Goal: Information Seeking & Learning: Learn about a topic

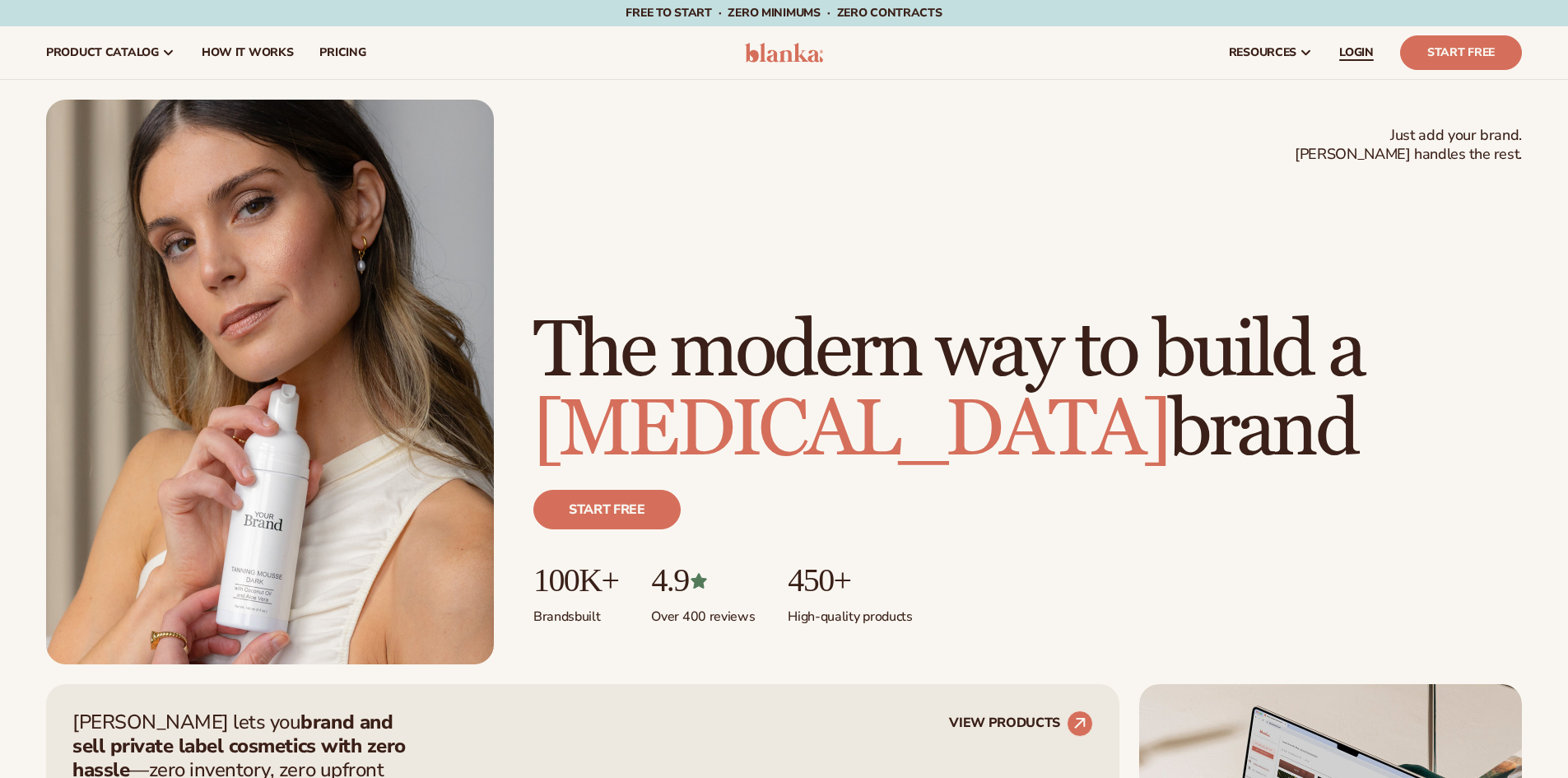
click at [1352, 57] on span "LOGIN" at bounding box center [1357, 53] width 35 height 13
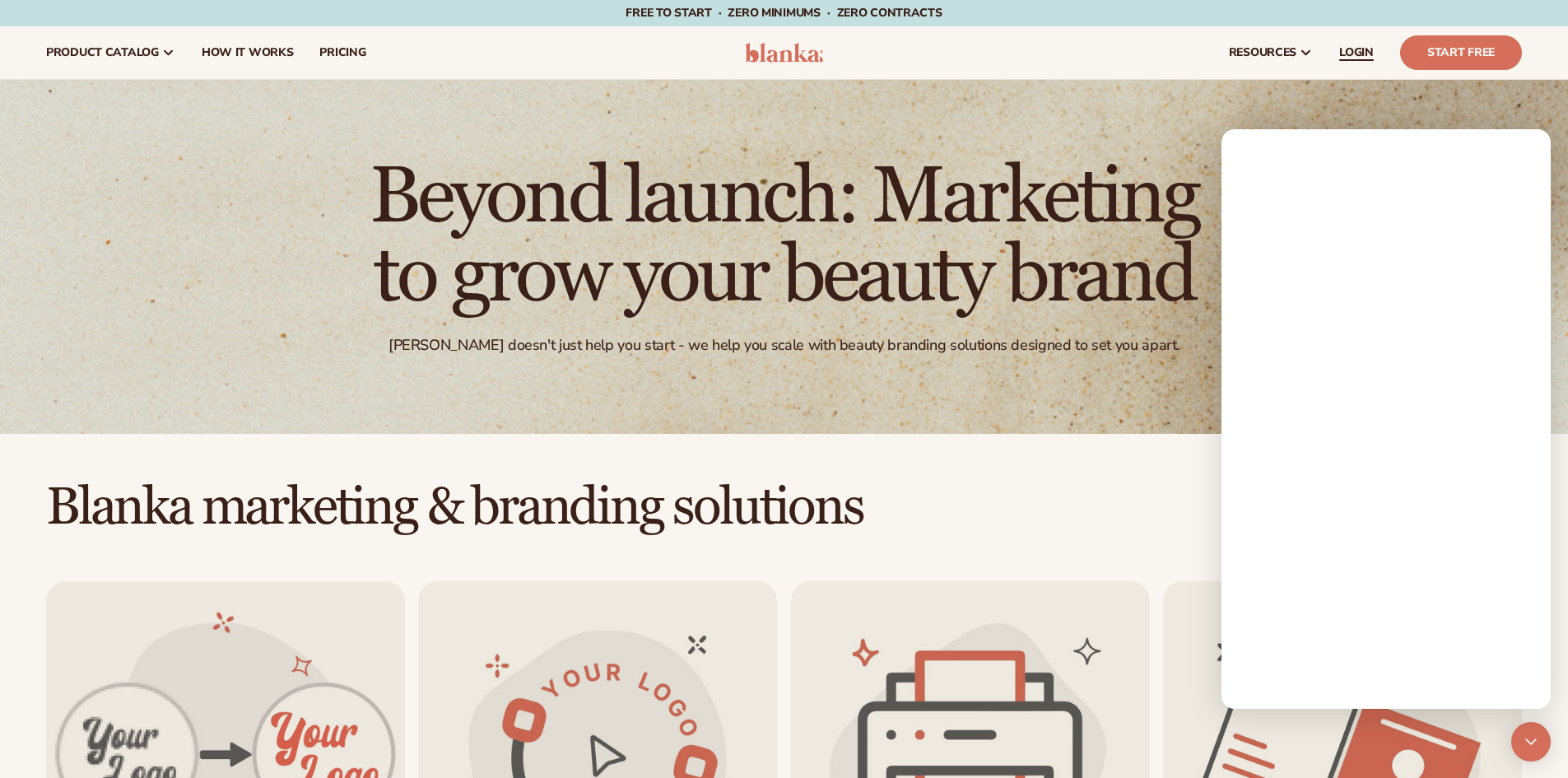
click at [1350, 61] on link "LOGIN" at bounding box center [1357, 53] width 61 height 53
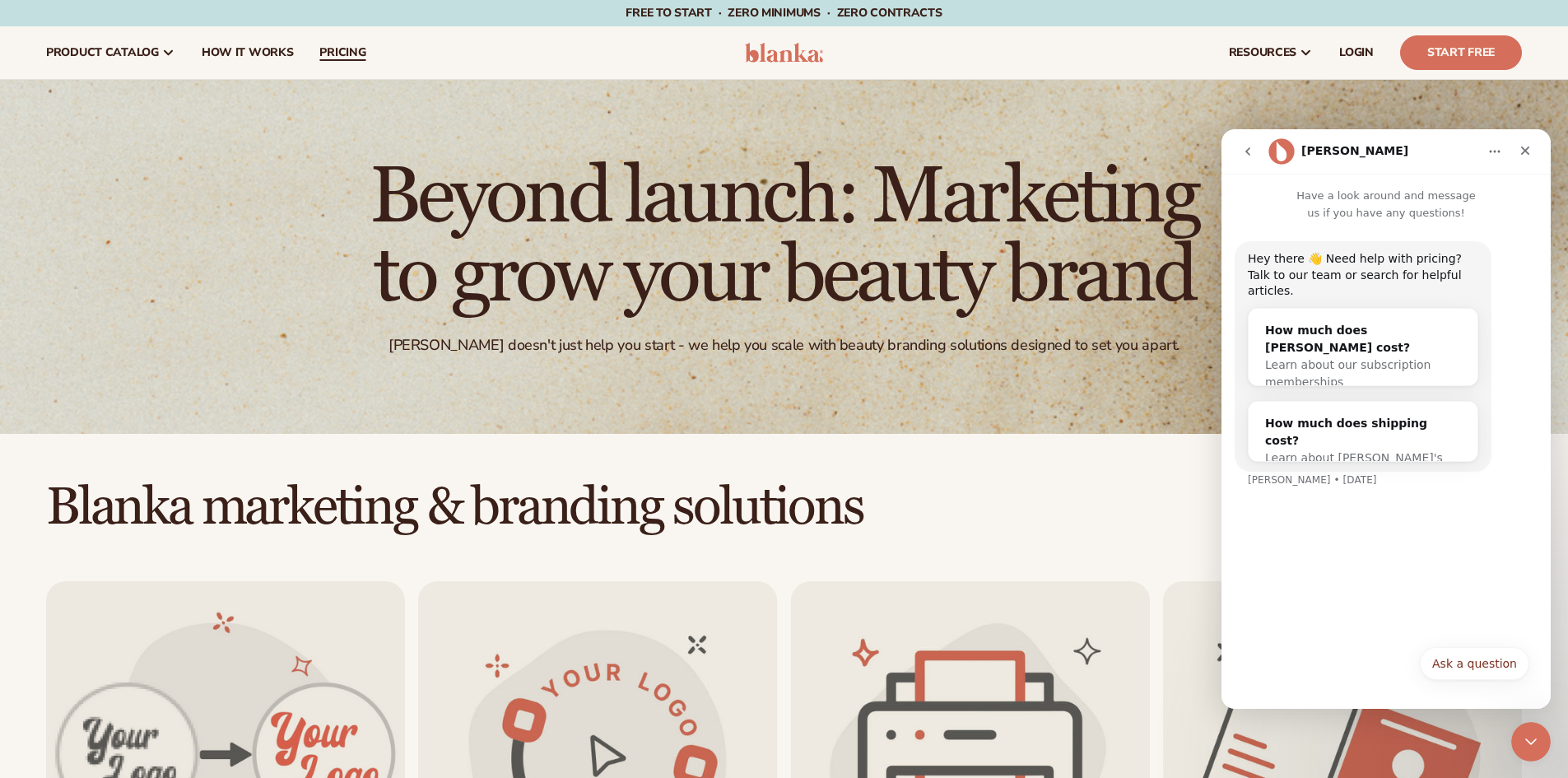
click at [329, 60] on span "pricing" at bounding box center [342, 53] width 46 height 13
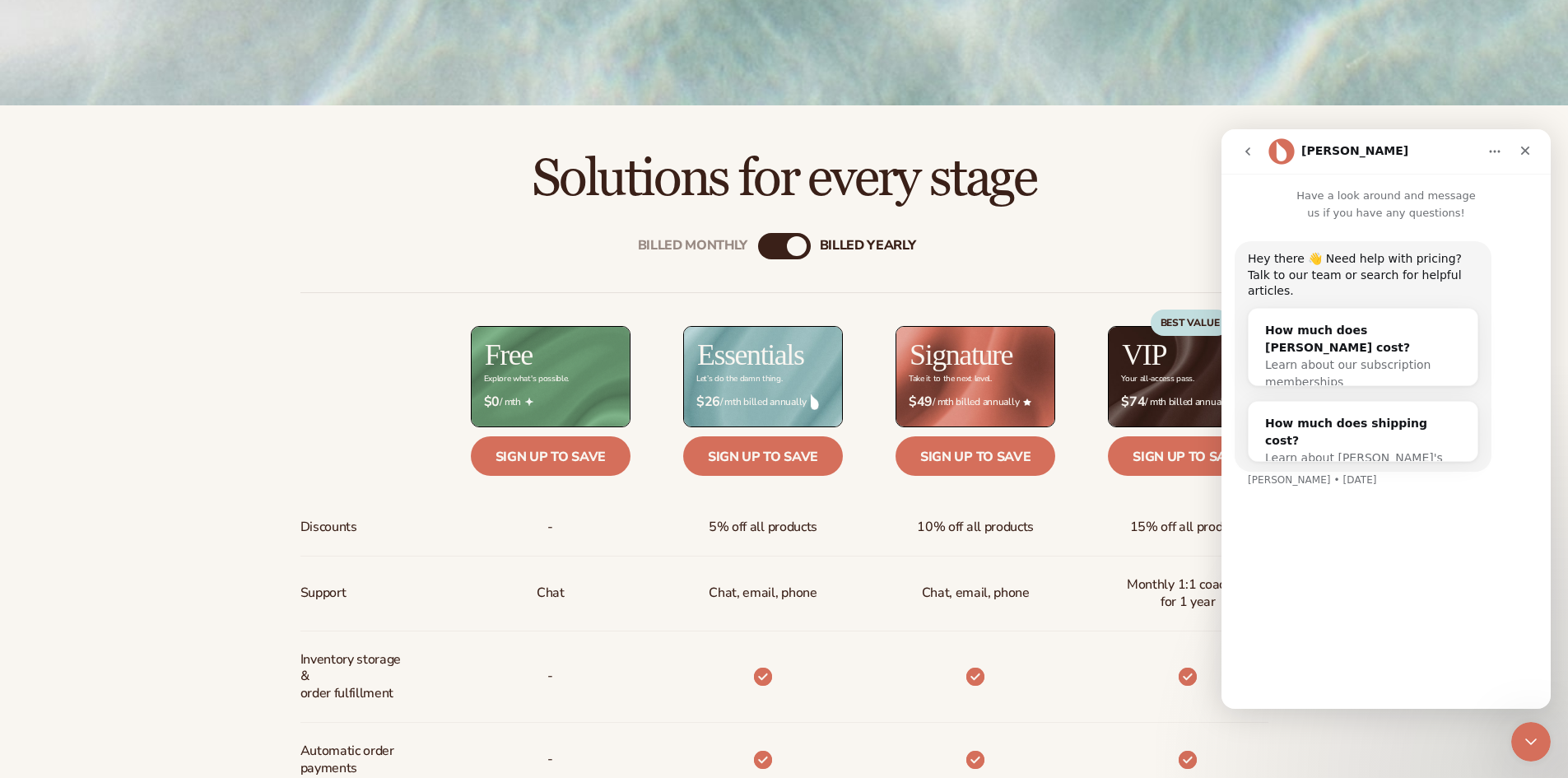
scroll to position [787, 0]
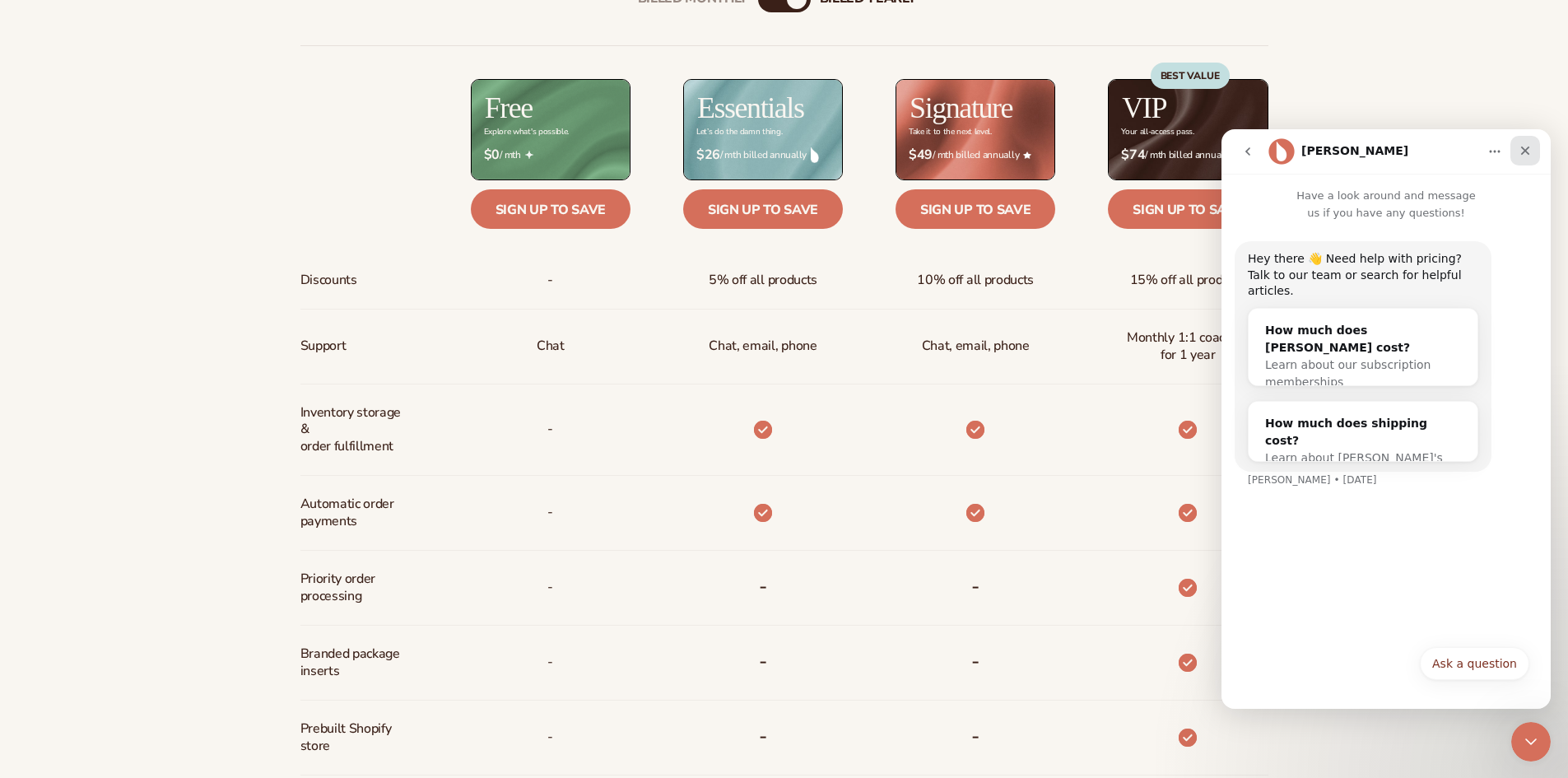
click at [1531, 153] on icon "Close" at bounding box center [1525, 150] width 13 height 13
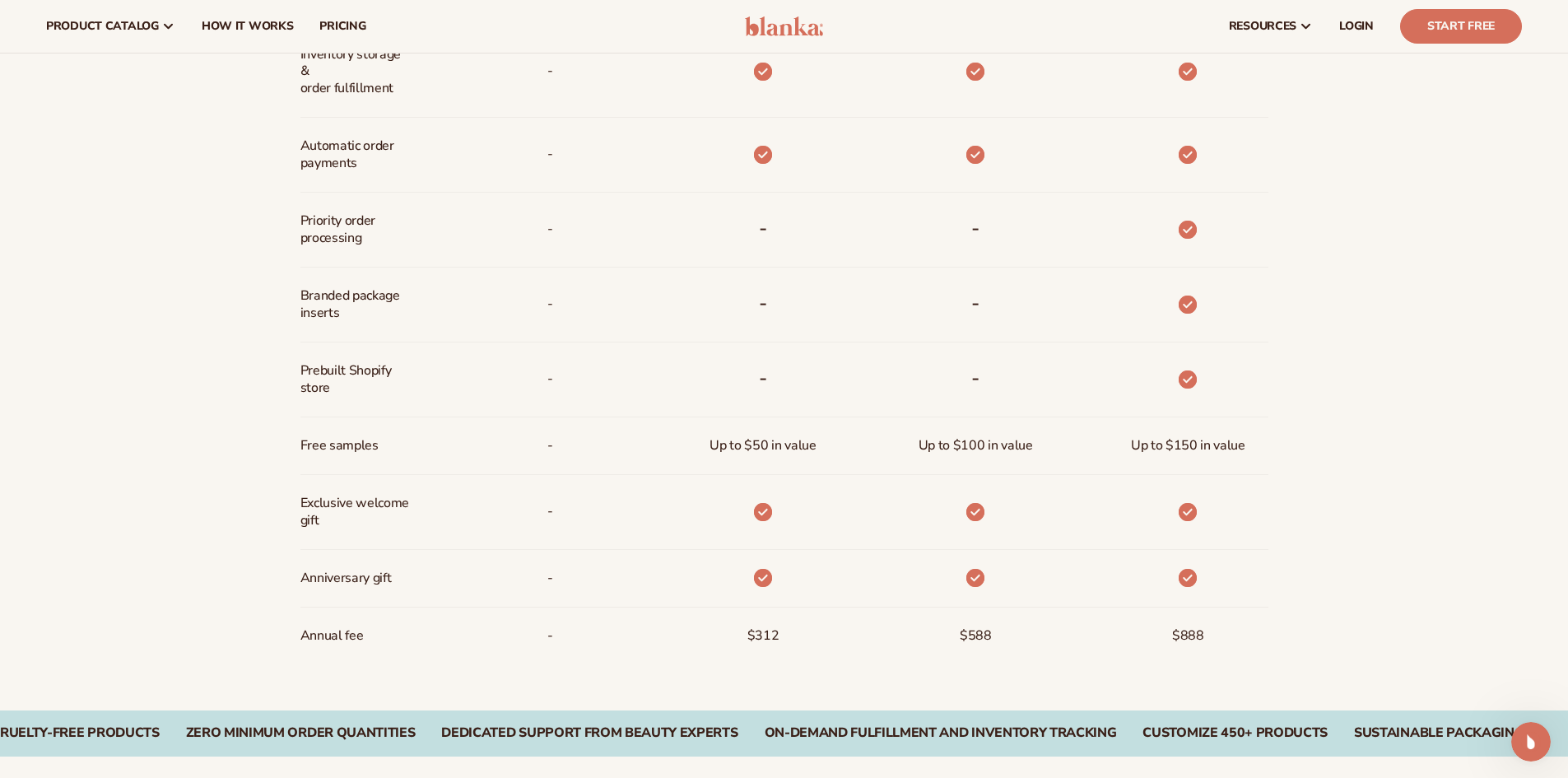
scroll to position [1116, 0]
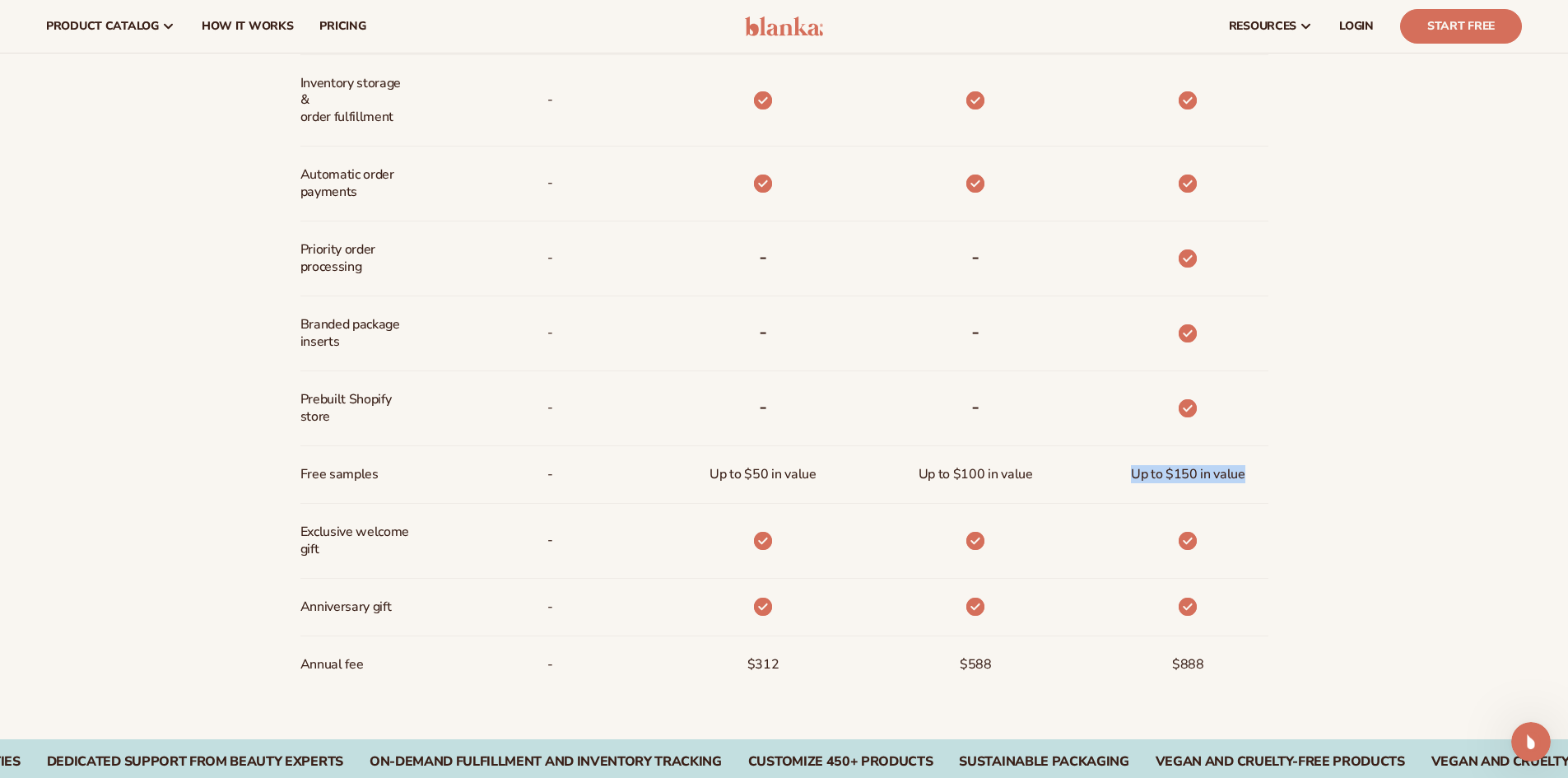
drag, startPoint x: 1249, startPoint y: 477, endPoint x: 1128, endPoint y: 474, distance: 121.0
click at [1128, 474] on div "Up to $150 in value" at bounding box center [1188, 474] width 141 height 57
click at [1128, 476] on div "Up to $150 in value" at bounding box center [1188, 474] width 141 height 57
drag, startPoint x: 1132, startPoint y: 471, endPoint x: 1261, endPoint y: 473, distance: 129.0
click at [1261, 473] on div "Up to $150 in value" at bounding box center [1162, 474] width 212 height 58
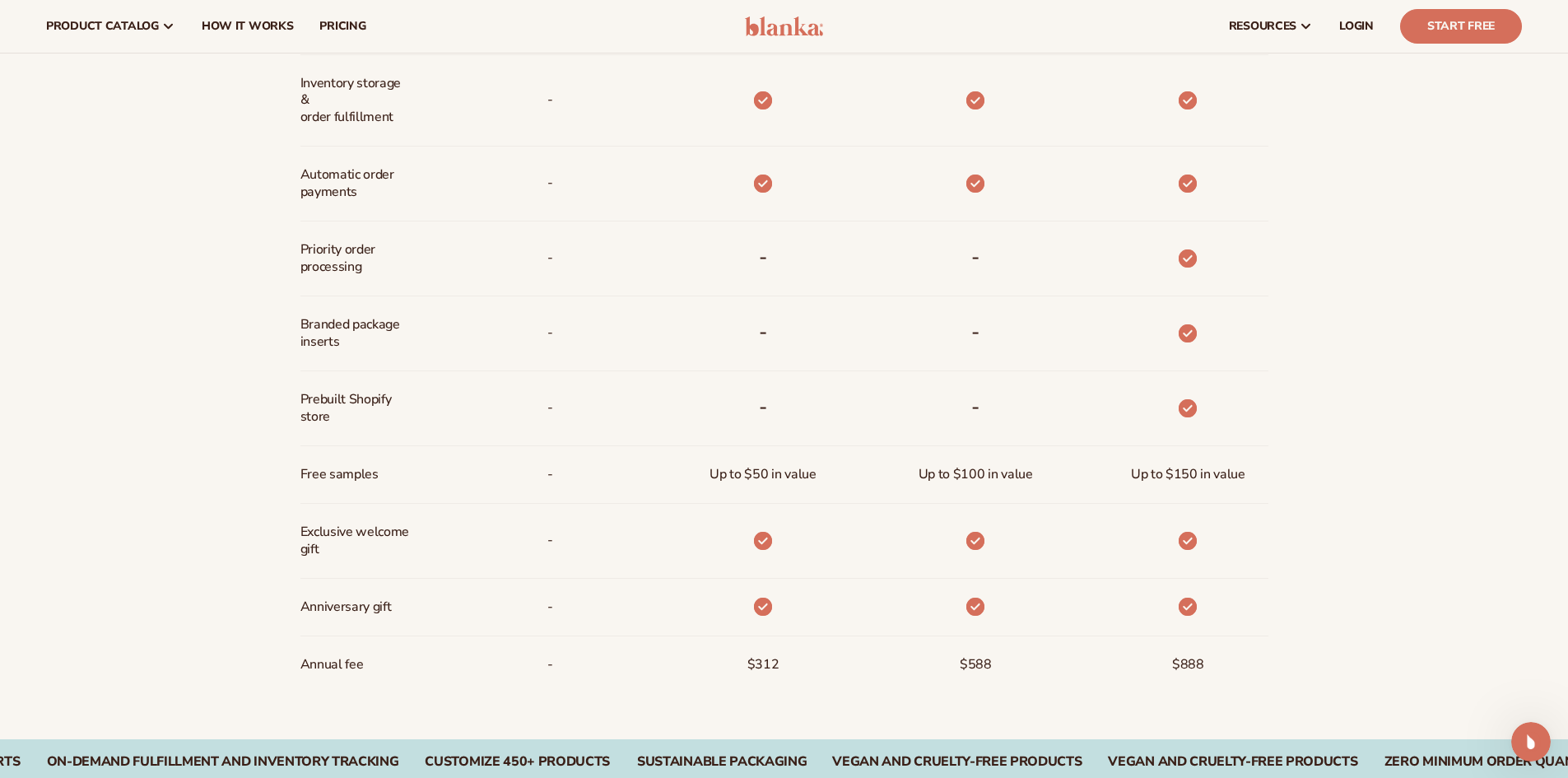
click at [1281, 507] on div "Billed Monthly billed Yearly Billed Monthly billed Yearly Discounts Support Inv…" at bounding box center [785, 185] width 1060 height 1108
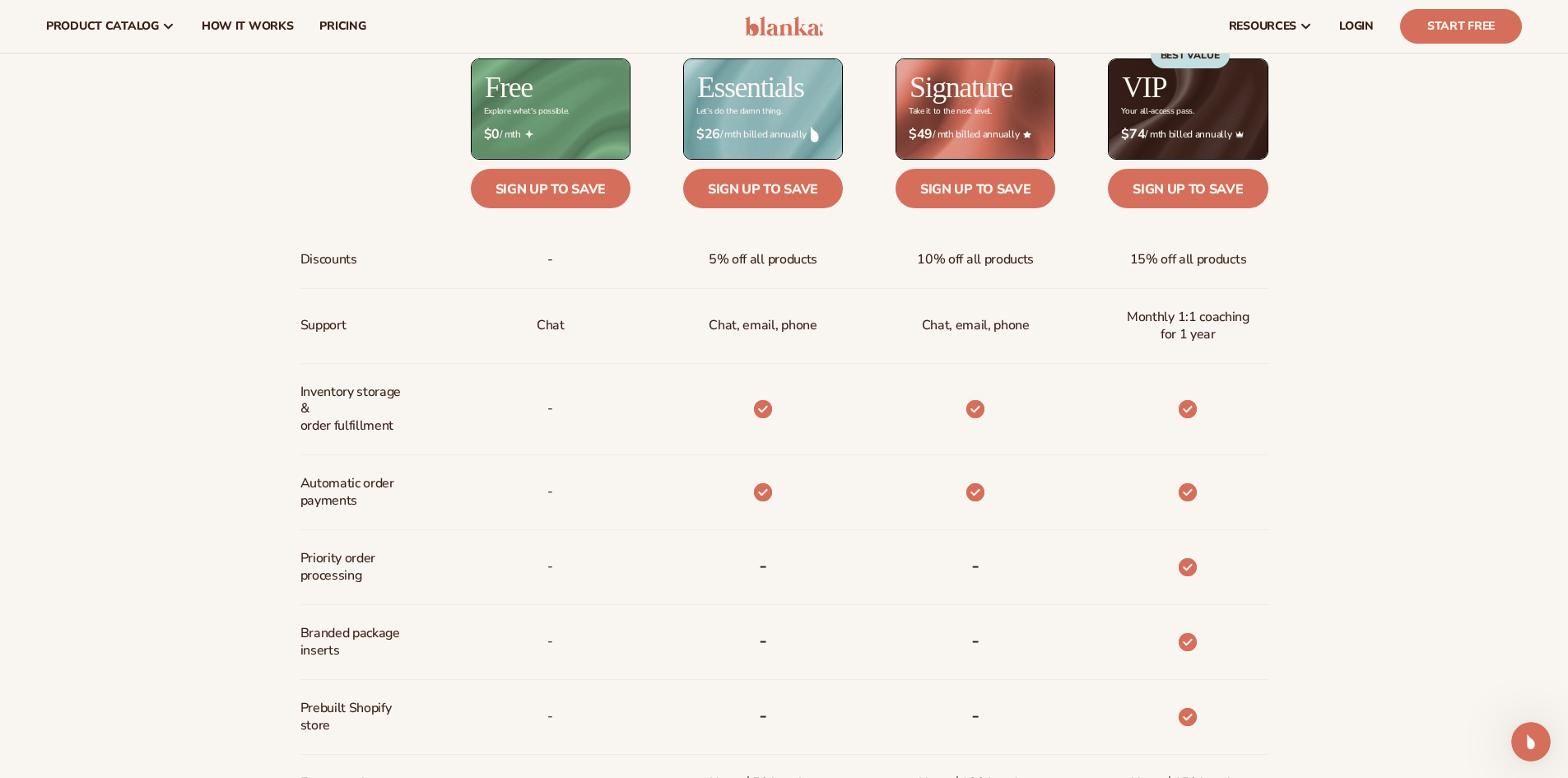
scroll to position [704, 0]
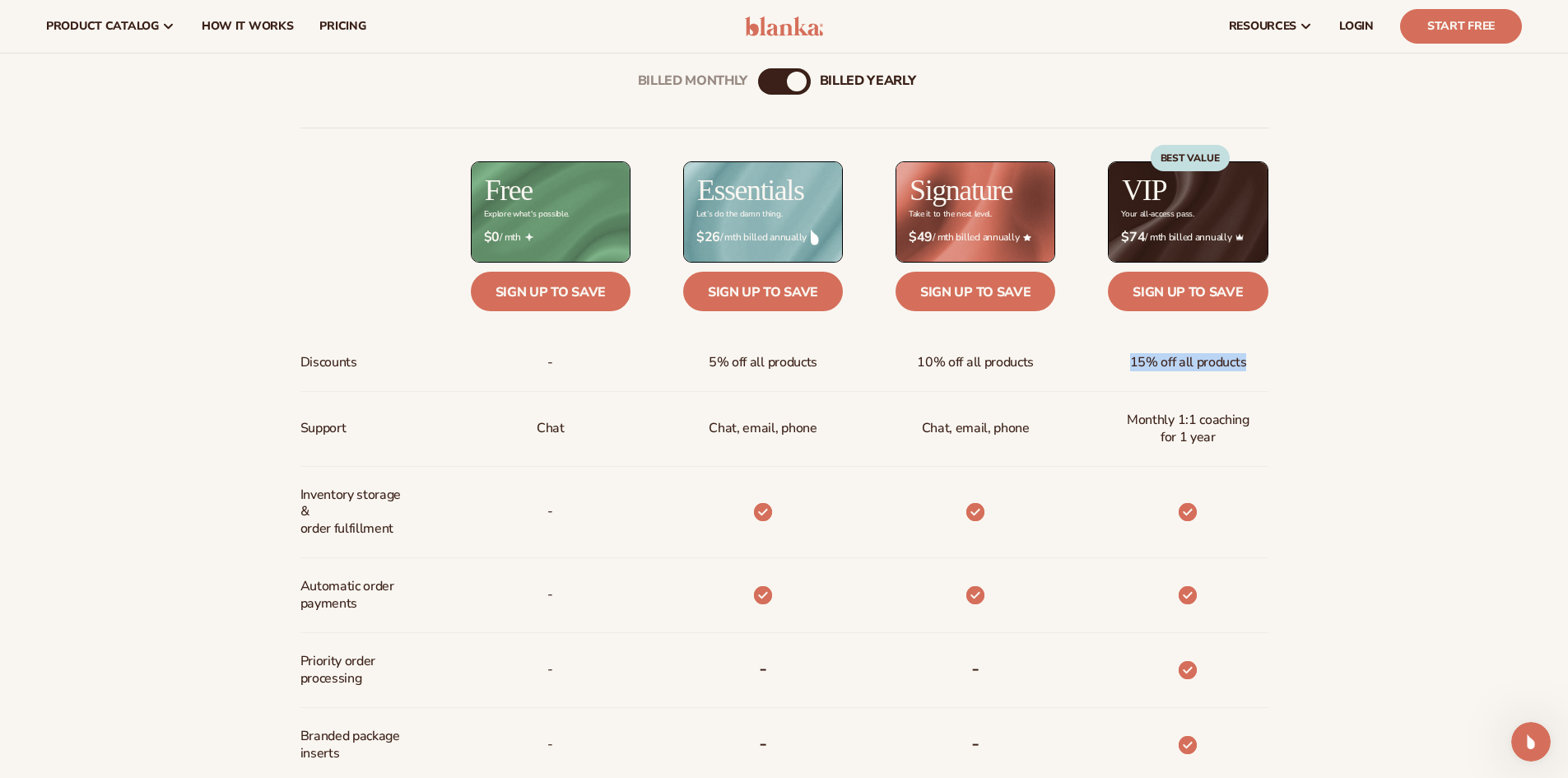
drag, startPoint x: 1131, startPoint y: 359, endPoint x: 1287, endPoint y: 413, distance: 165.1
click at [1253, 362] on div "15% off all products" at bounding box center [1188, 362] width 143 height 57
click at [1290, 415] on div "Billed Monthly billed Yearly Billed Monthly billed Yearly Discounts Support Inv…" at bounding box center [785, 595] width 1060 height 1108
drag, startPoint x: 1200, startPoint y: 437, endPoint x: 1129, endPoint y: 414, distance: 74.6
click at [1129, 414] on span "Monthly 1:1 coaching for 1 year" at bounding box center [1187, 429] width 134 height 47
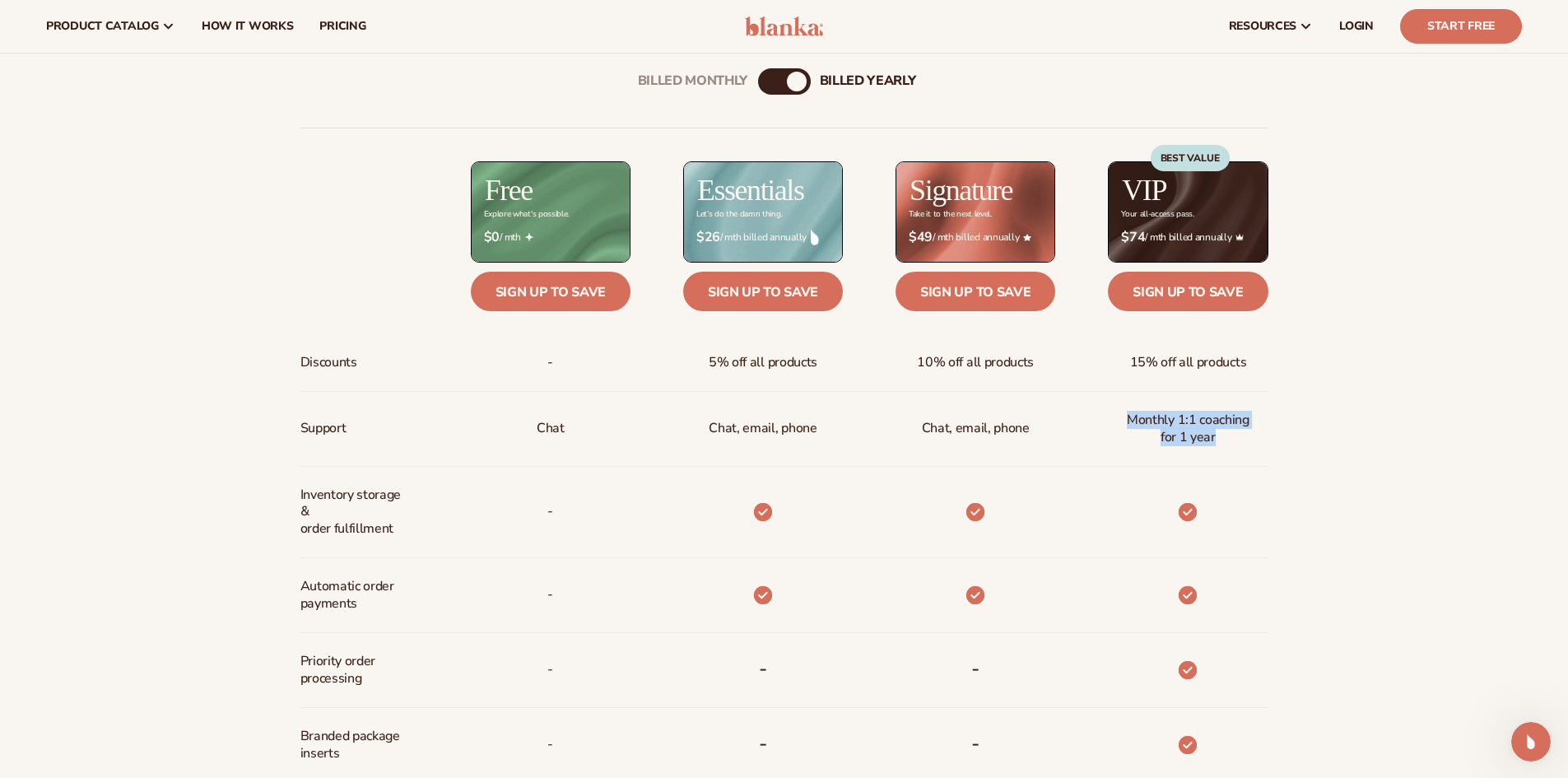
click at [1189, 438] on span "Monthly 1:1 coaching for 1 year" at bounding box center [1187, 429] width 134 height 47
click at [1236, 441] on span "Monthly 1:1 coaching for 1 year" at bounding box center [1187, 429] width 134 height 47
drag, startPoint x: 1233, startPoint y: 439, endPoint x: 1122, endPoint y: 420, distance: 112.6
click at [1121, 417] on span "Monthly 1:1 coaching for 1 year" at bounding box center [1187, 429] width 134 height 47
click at [1274, 443] on div "Billed Monthly billed Yearly Billed Monthly billed Yearly Discounts Support Inv…" at bounding box center [785, 595] width 1060 height 1108
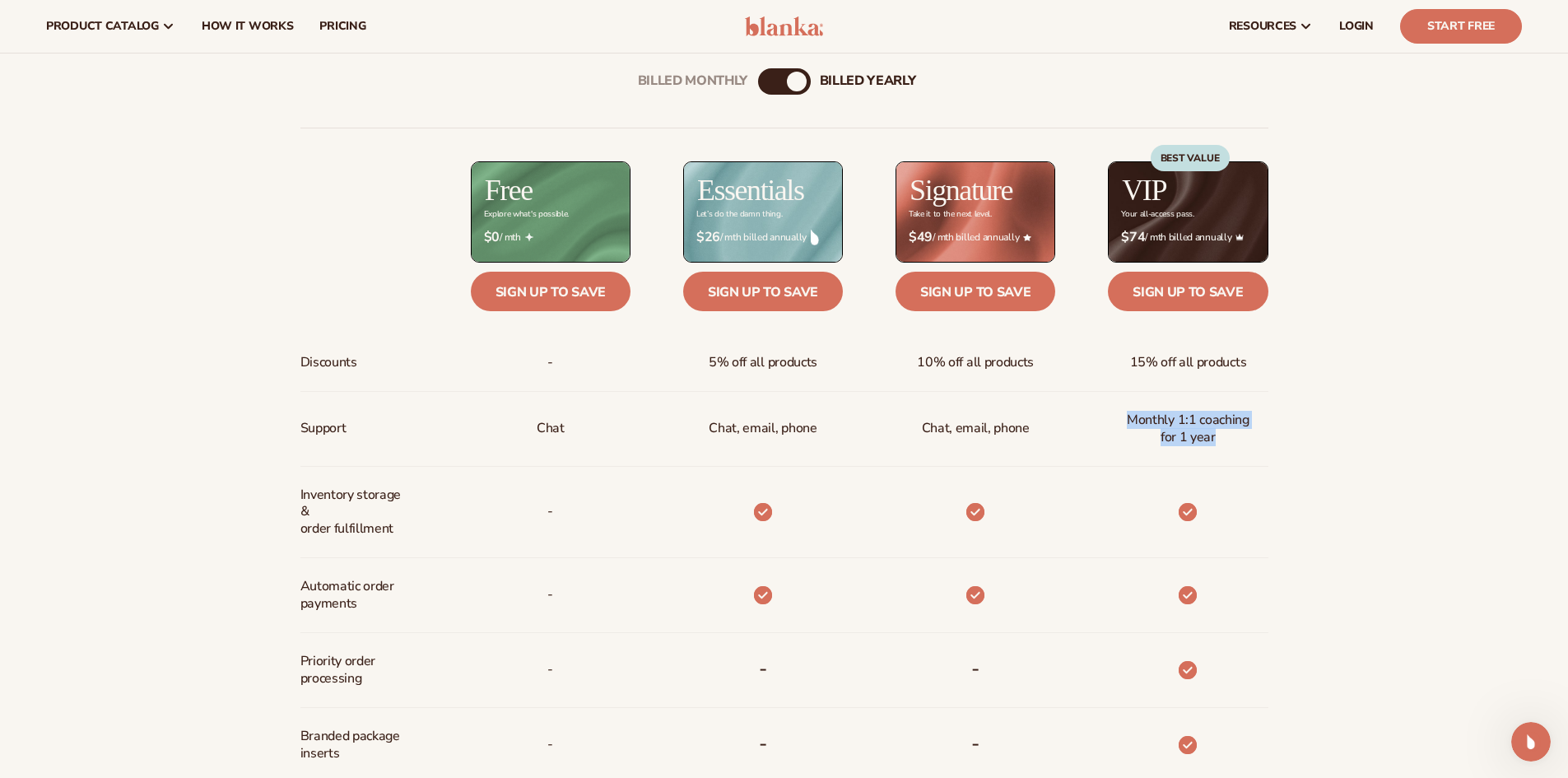
drag, startPoint x: 1124, startPoint y: 417, endPoint x: 1243, endPoint y: 438, distance: 120.8
click at [1243, 438] on span "Monthly 1:1 coaching for 1 year" at bounding box center [1187, 429] width 134 height 47
click at [1236, 438] on span "Monthly 1:1 coaching for 1 year" at bounding box center [1187, 429] width 134 height 47
drag, startPoint x: 1218, startPoint y: 443, endPoint x: 1227, endPoint y: 426, distance: 19.2
click at [1131, 414] on span "Monthly 1:1 coaching for 1 year" at bounding box center [1187, 429] width 134 height 47
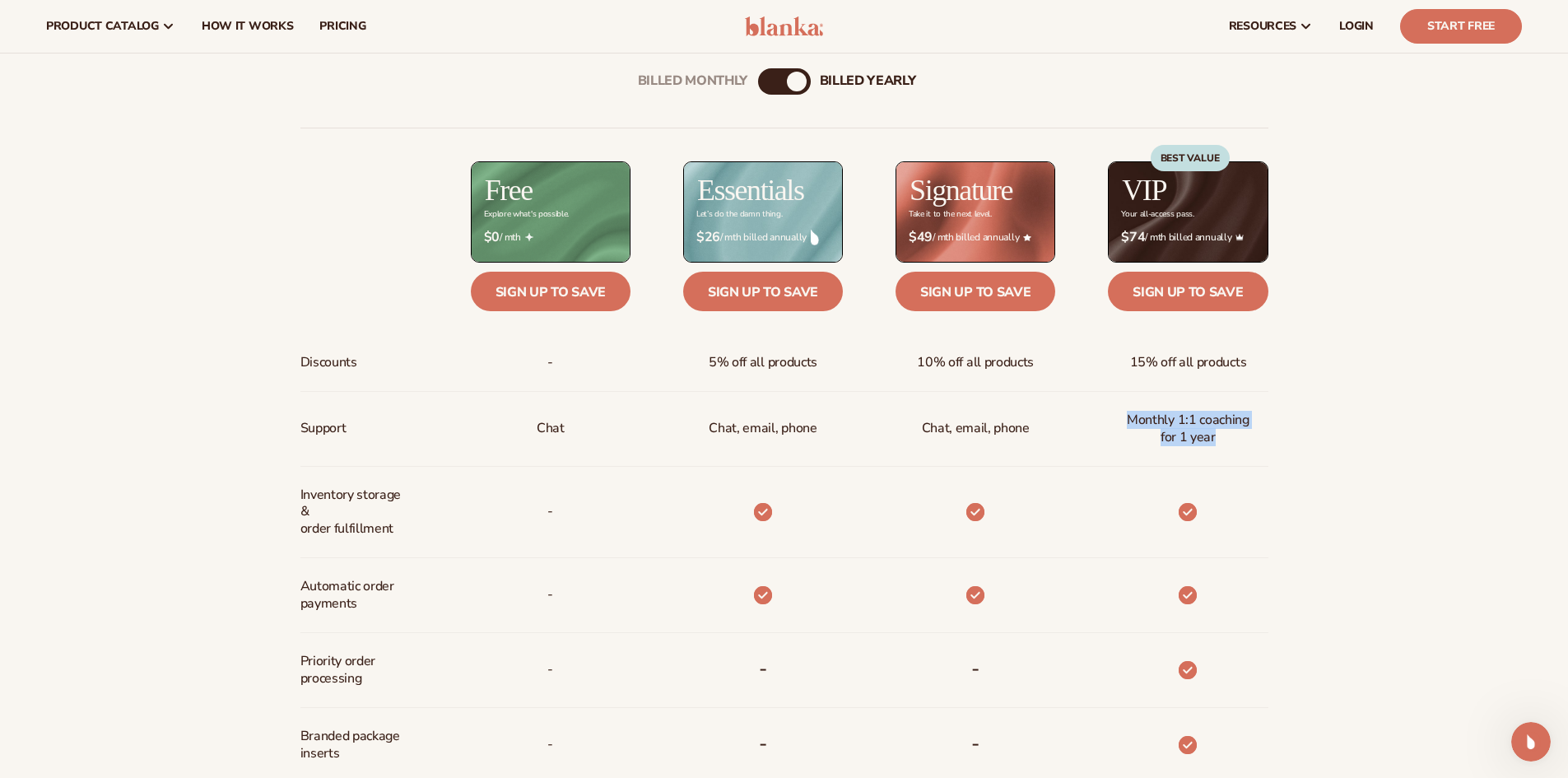
click at [1227, 426] on span "Monthly 1:1 coaching for 1 year" at bounding box center [1187, 429] width 134 height 47
click at [1230, 450] on span "Monthly 1:1 coaching for 1 year" at bounding box center [1187, 429] width 134 height 47
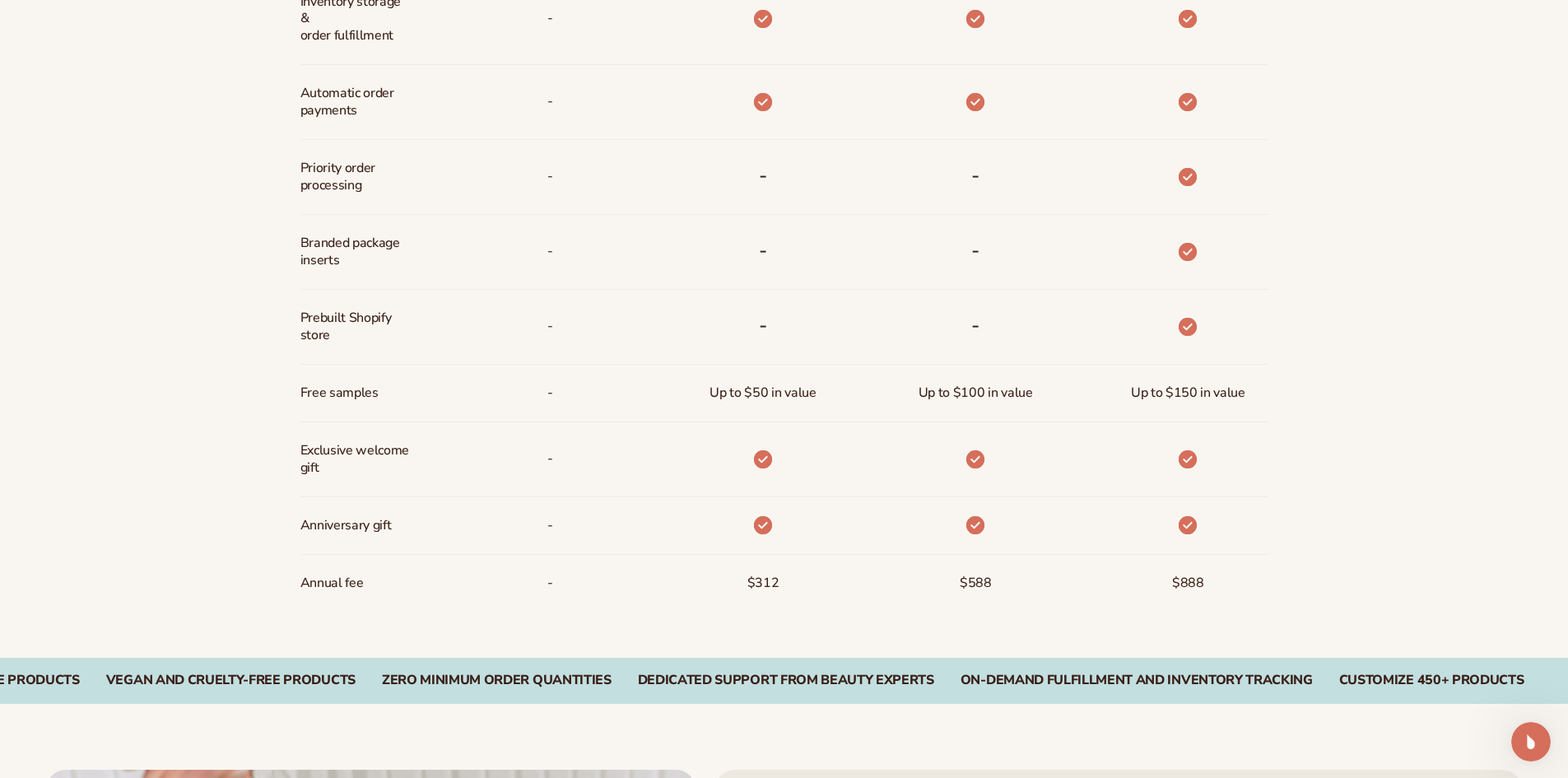
scroll to position [1198, 0]
drag, startPoint x: 1132, startPoint y: 388, endPoint x: 1245, endPoint y: 394, distance: 113.2
click at [1245, 394] on div "Up to $150 in value" at bounding box center [1188, 392] width 141 height 57
click at [1252, 397] on div "Up to $150 in value" at bounding box center [1188, 392] width 141 height 57
drag, startPoint x: 1249, startPoint y: 394, endPoint x: 1136, endPoint y: 393, distance: 113.0
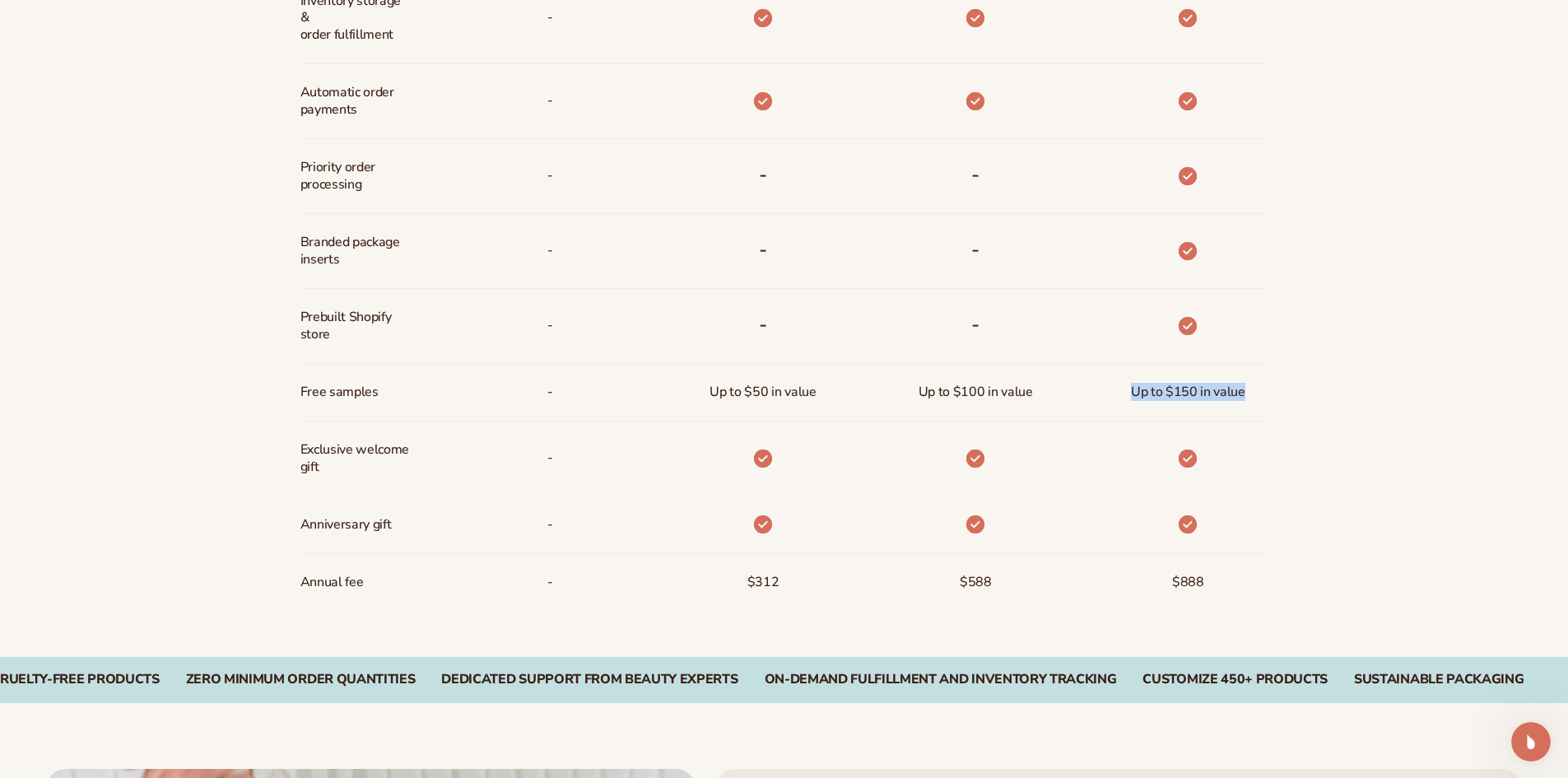
click at [1136, 393] on div "Up to $150 in value" at bounding box center [1188, 392] width 141 height 57
click at [1136, 393] on span "Up to $150 in value" at bounding box center [1188, 392] width 115 height 30
drag, startPoint x: 1149, startPoint y: 390, endPoint x: 1243, endPoint y: 393, distance: 94.0
click at [1243, 393] on span "Up to $150 in value" at bounding box center [1188, 392] width 115 height 30
click at [1269, 398] on div "Billed Monthly billed Yearly Billed Monthly billed Yearly Discounts Support Inv…" at bounding box center [785, 102] width 1060 height 1108
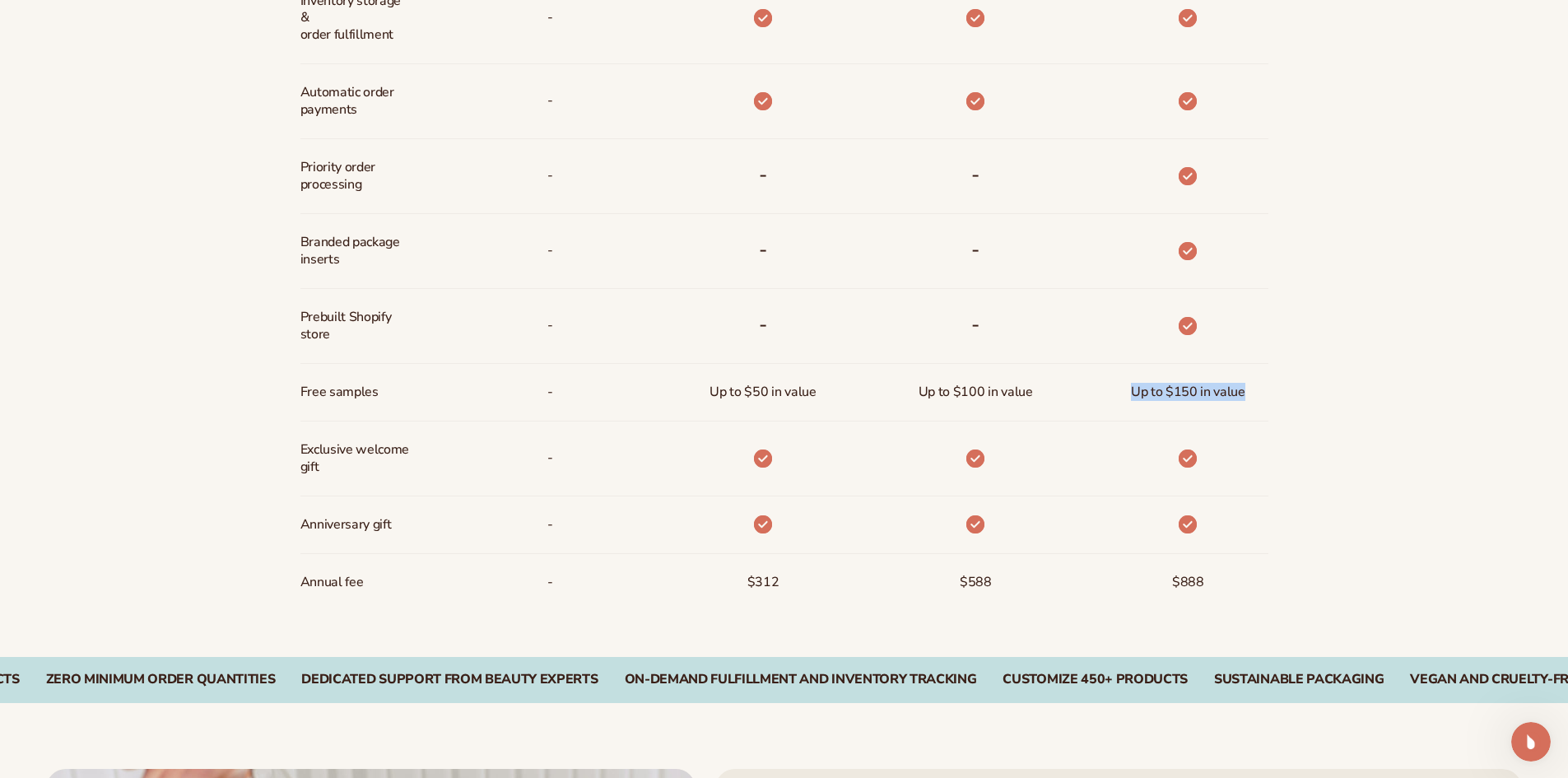
drag, startPoint x: 1260, startPoint y: 394, endPoint x: 1091, endPoint y: 399, distance: 169.1
click at [1088, 398] on div "Up to $150 in value" at bounding box center [1162, 392] width 212 height 58
click at [1207, 394] on span "Up to $150 in value" at bounding box center [1188, 392] width 115 height 30
drag, startPoint x: 1135, startPoint y: 393, endPoint x: 1259, endPoint y: 392, distance: 124.0
click at [1259, 392] on div "Up to $150 in value" at bounding box center [1162, 392] width 212 height 58
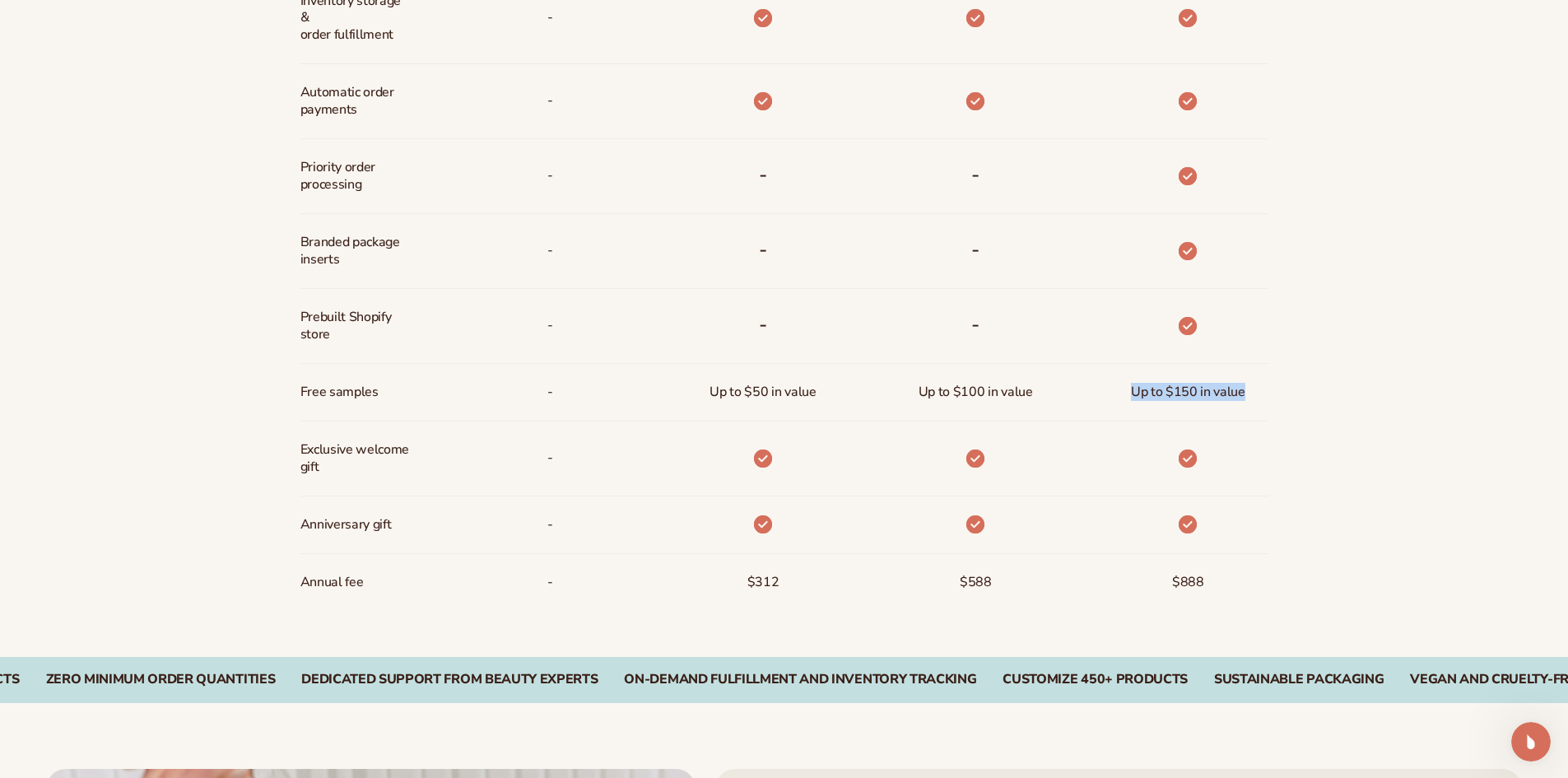
click at [1259, 392] on div "Up to $150 in value" at bounding box center [1162, 392] width 212 height 58
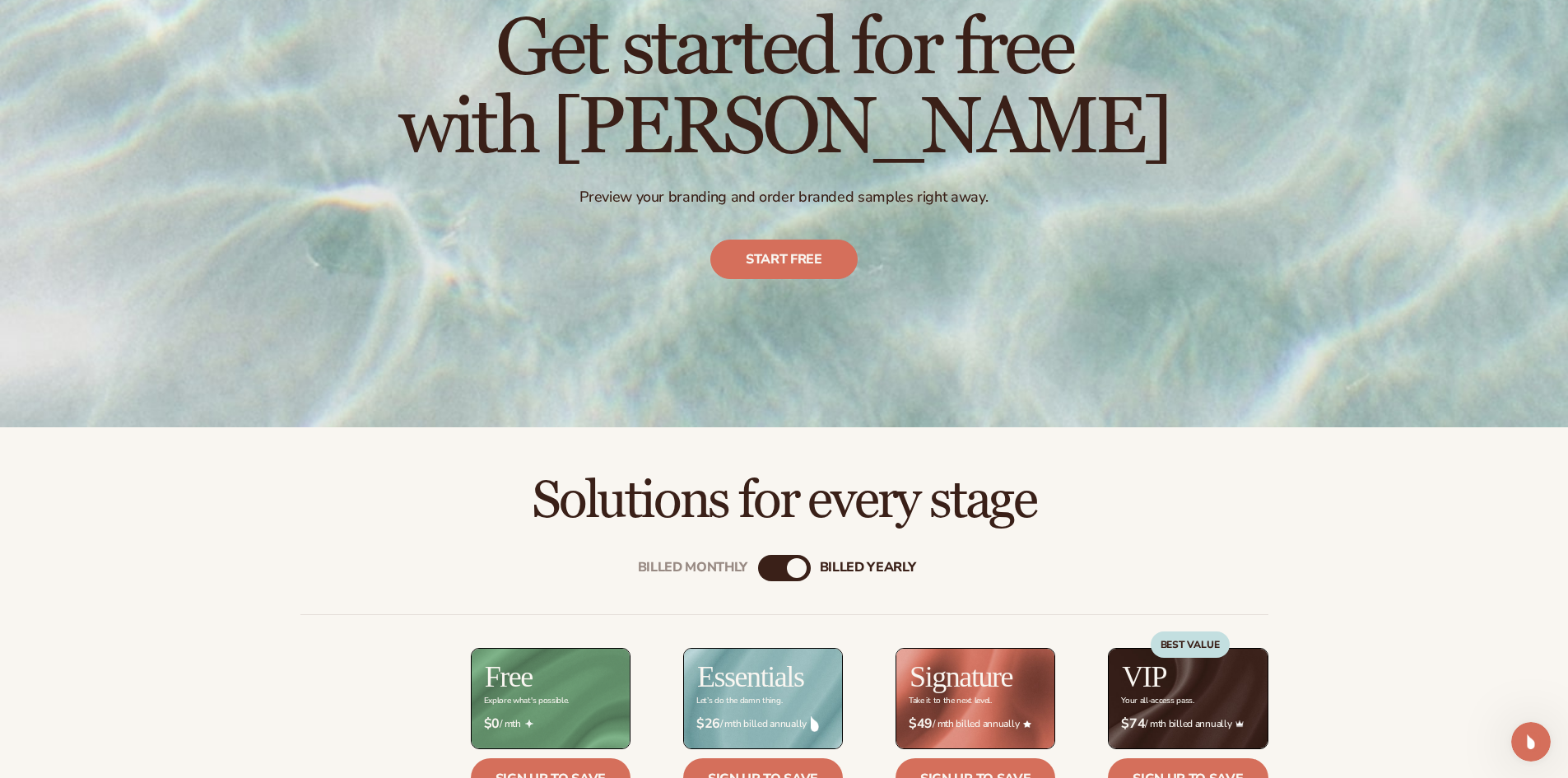
scroll to position [306, 0]
